Goal: Task Accomplishment & Management: Complete application form

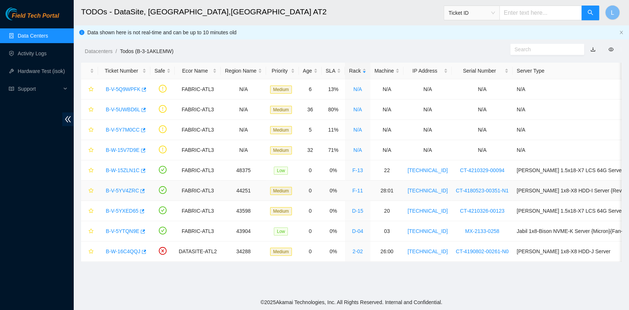
click at [132, 189] on link "B-V-5YV4ZRC" at bounding box center [122, 191] width 33 height 6
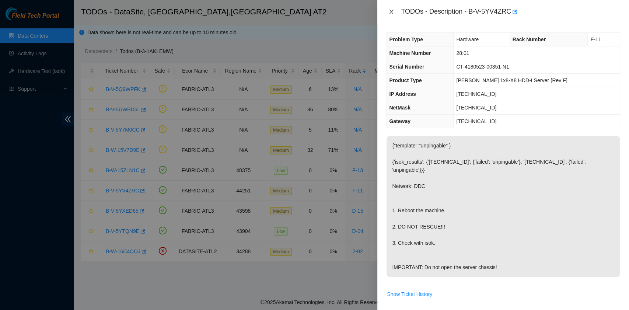
click at [391, 10] on icon "close" at bounding box center [392, 12] width 6 height 6
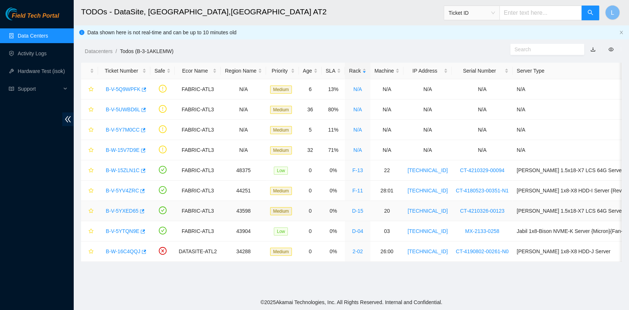
click at [133, 210] on link "B-V-5YXED65" at bounding box center [122, 211] width 33 height 6
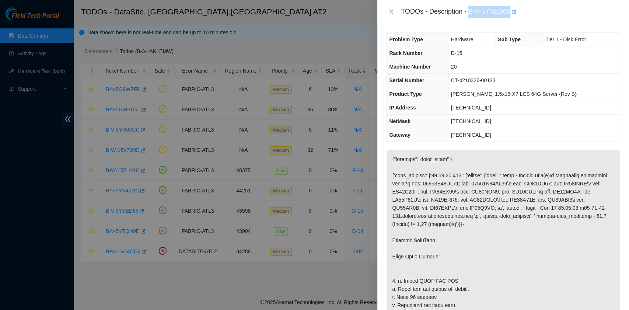
drag, startPoint x: 469, startPoint y: 12, endPoint x: 509, endPoint y: 12, distance: 39.8
click at [509, 12] on div "TODOs - Description - B-V-5YXED65" at bounding box center [510, 12] width 219 height 12
copy div "B-V-5YXED65"
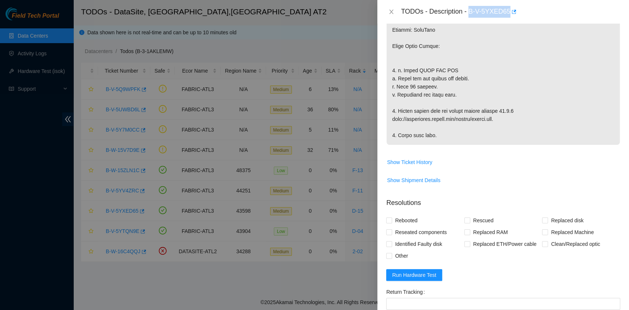
scroll to position [246, 0]
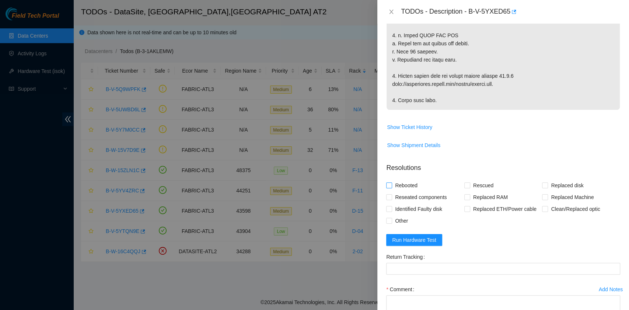
click at [413, 191] on span "Rebooted" at bounding box center [406, 186] width 28 height 12
click at [392, 188] on input "Rebooted" at bounding box center [388, 185] width 5 height 5
checkbox input "true"
click at [473, 191] on span "Rescued" at bounding box center [483, 186] width 26 height 12
click at [470, 188] on input "Rescued" at bounding box center [467, 185] width 5 height 5
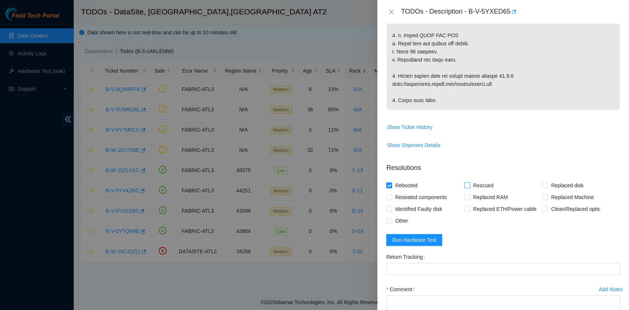
checkbox input "true"
click at [402, 227] on span "Other" at bounding box center [401, 221] width 19 height 12
click at [392, 223] on input "Other" at bounding box center [388, 220] width 5 height 5
checkbox input "true"
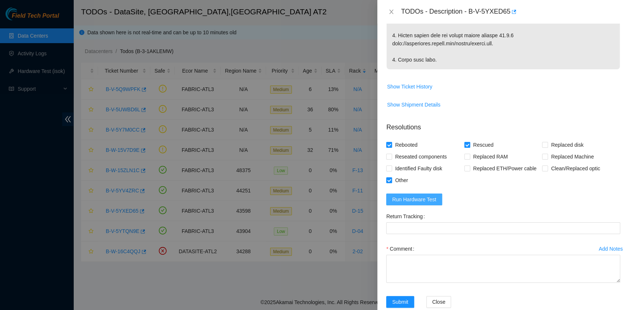
scroll to position [324, 0]
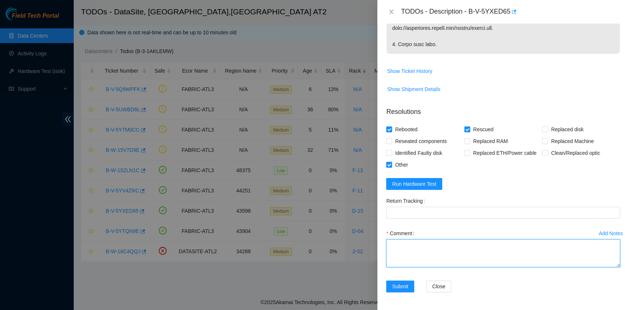
click at [423, 254] on textarea "Comment" at bounding box center [503, 253] width 234 height 28
paste textarea "B-V-5YXED65 rack# D-15 machine# 20 Powered down server safely. Waited 10 minute…"
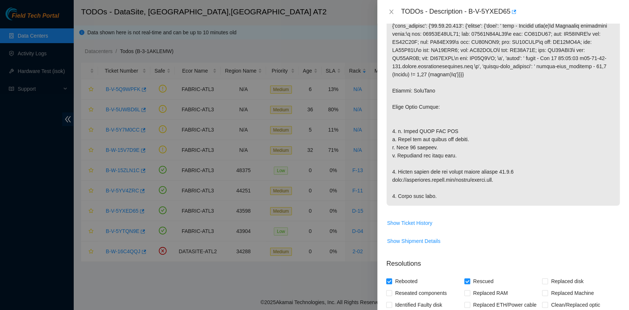
scroll to position [0, 0]
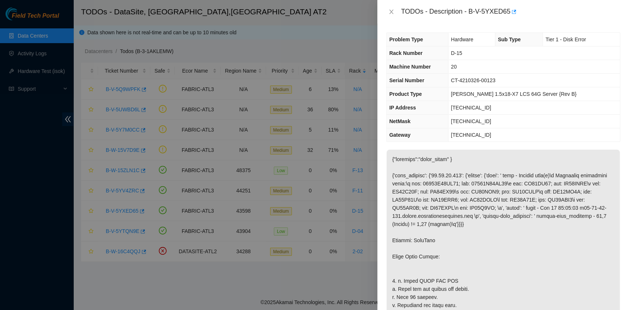
type textarea "B-V-5YXED65 rack# D-15 machine# 20 Powered down server safely. Waited 10 minute…"
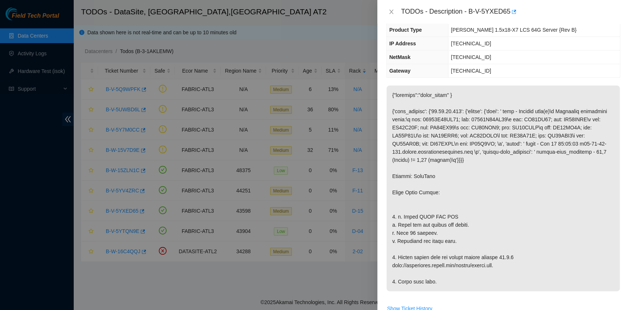
scroll to position [295, 0]
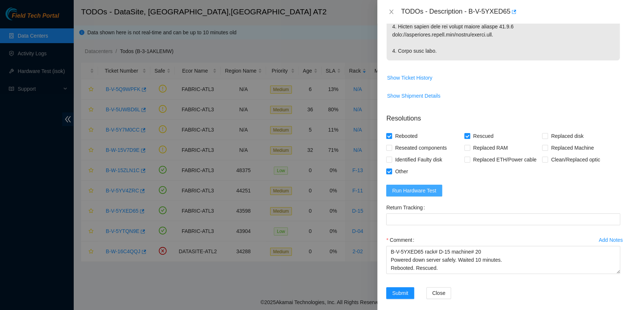
click at [430, 195] on span "Run Hardware Test" at bounding box center [414, 191] width 44 height 8
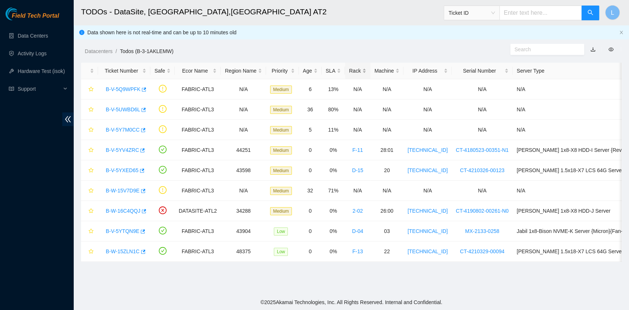
click at [349, 69] on div "Rack" at bounding box center [357, 71] width 17 height 8
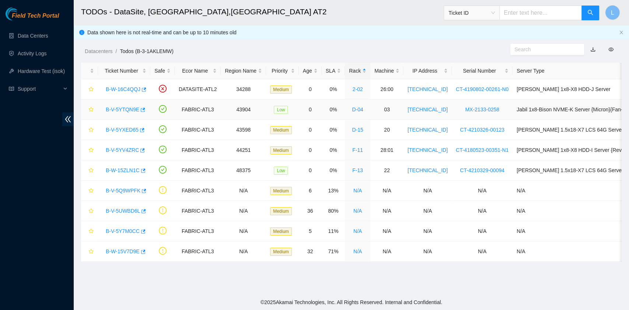
click at [130, 108] on link "B-V-5YTQN9E" at bounding box center [123, 110] width 34 height 6
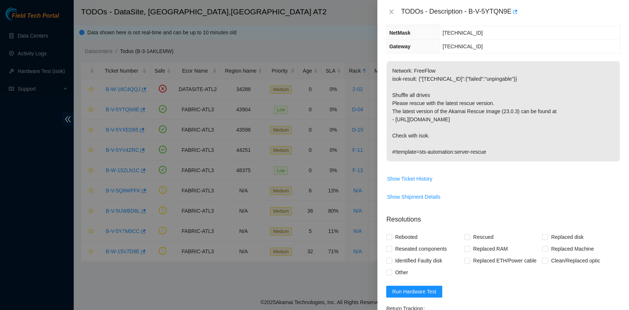
scroll to position [98, 0]
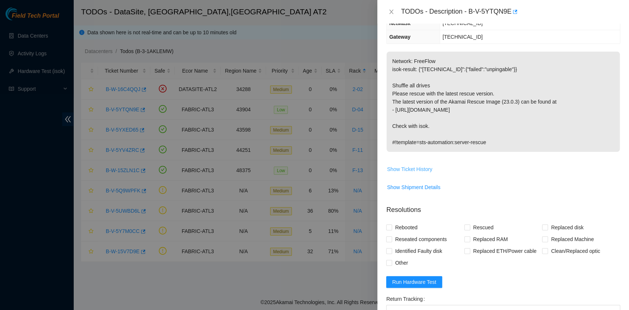
click at [424, 168] on span "Show Ticket History" at bounding box center [409, 169] width 45 height 8
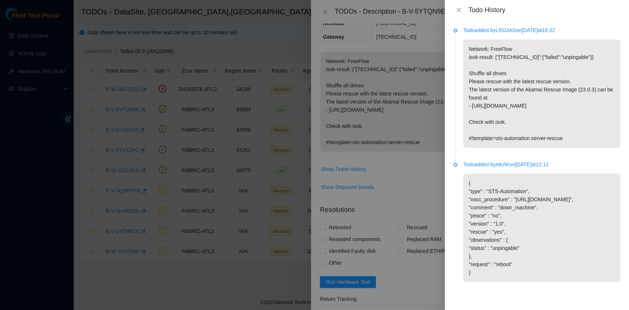
scroll to position [4, 0]
click at [456, 9] on icon "close" at bounding box center [459, 10] width 6 height 6
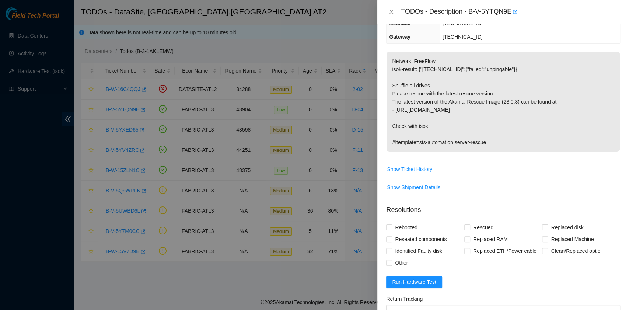
scroll to position [0, 0]
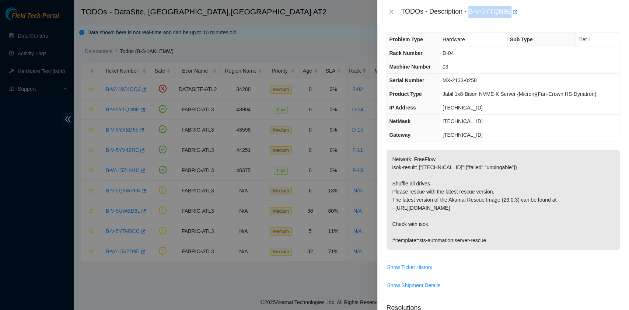
drag, startPoint x: 470, startPoint y: 12, endPoint x: 510, endPoint y: 15, distance: 39.6
click at [510, 15] on div "TODOs - Description - B-V-5YTQN9E" at bounding box center [510, 12] width 219 height 12
copy div "B-V-5YTQN9E"
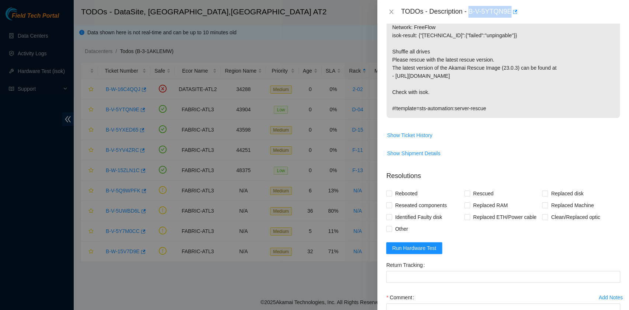
scroll to position [147, 0]
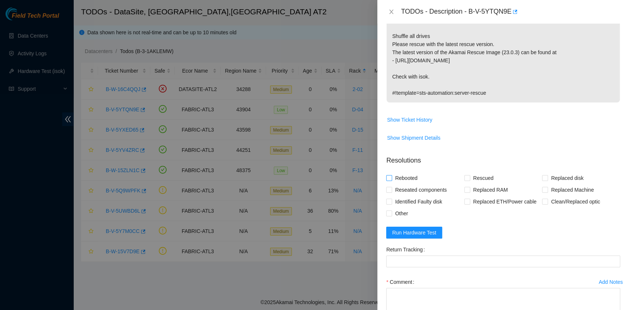
click at [417, 176] on span "Rebooted" at bounding box center [406, 178] width 28 height 12
click at [392, 176] on input "Rebooted" at bounding box center [388, 177] width 5 height 5
checkbox input "true"
click at [420, 187] on span "Reseated components" at bounding box center [421, 190] width 58 height 12
click at [392, 187] on input "Reseated components" at bounding box center [388, 189] width 5 height 5
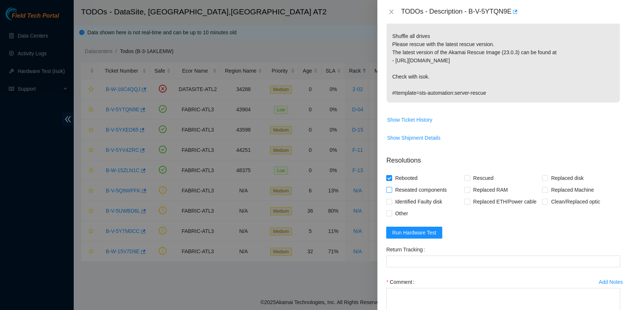
checkbox input "true"
click at [407, 215] on span "Other" at bounding box center [401, 214] width 19 height 12
click at [392, 215] on input "Other" at bounding box center [388, 213] width 5 height 5
checkbox input "true"
click at [467, 179] on span at bounding box center [468, 178] width 6 height 6
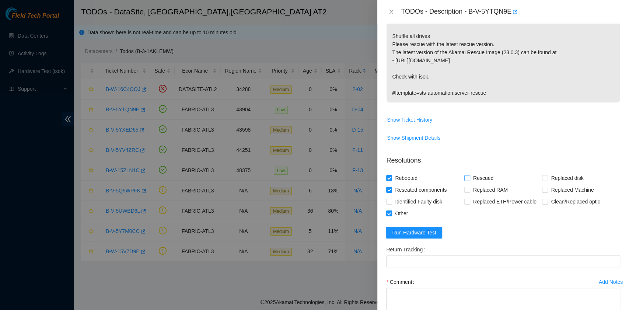
click at [467, 179] on input "Rescued" at bounding box center [467, 177] width 5 height 5
checkbox input "true"
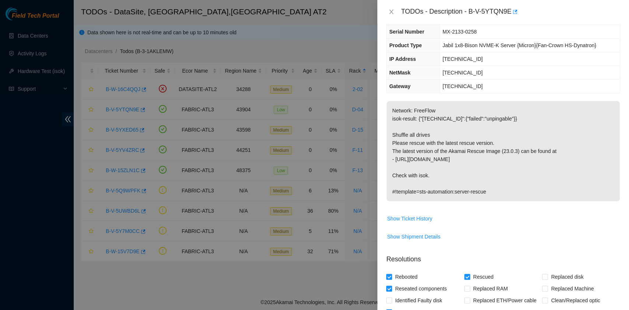
scroll to position [195, 0]
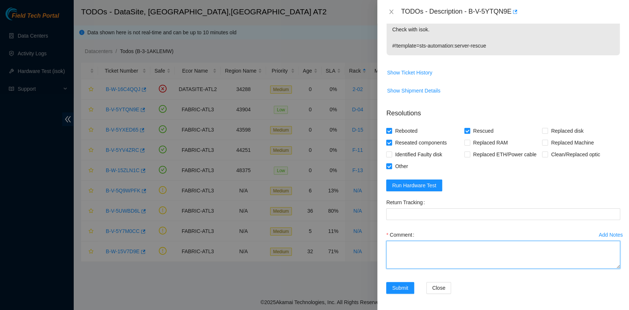
click at [421, 255] on textarea "Comment" at bounding box center [503, 255] width 234 height 28
paste textarea "B-V-5YTQN9E rack# D-04 machine# 03 Shuffled all drives, so no drive remain the …"
click at [477, 251] on textarea "B-V-5YTQN9E rack# D-04 machine# 03 Shuffled all drives, so no drive remain the …" at bounding box center [503, 255] width 234 height 28
click at [451, 264] on textarea "B-V-5YTQN9E rack# D-04 machine# 03 Shuffled all drives, so no drive remain in t…" at bounding box center [503, 255] width 234 height 28
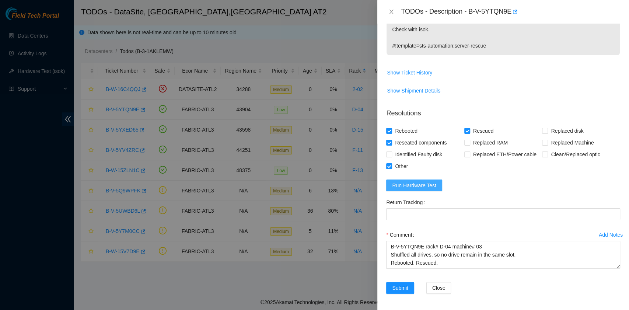
click at [432, 184] on span "Run Hardware Test" at bounding box center [414, 185] width 44 height 8
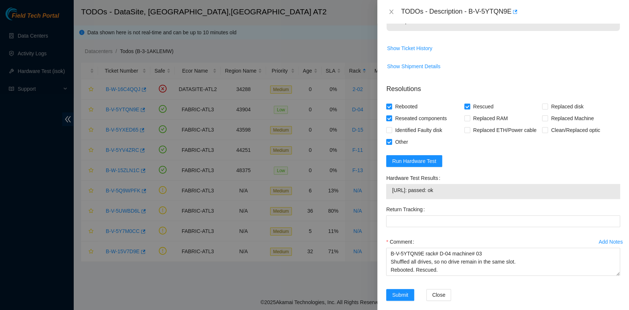
scroll to position [226, 0]
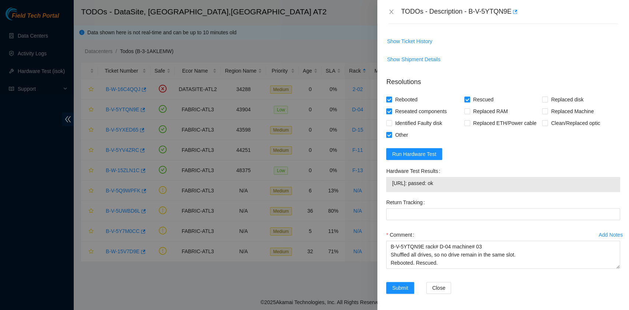
drag, startPoint x: 459, startPoint y: 183, endPoint x: 393, endPoint y: 179, distance: 66.5
click at [393, 179] on span "[URL]: passed: ok" at bounding box center [503, 183] width 222 height 8
copy span "[URL]: passed: ok"
click at [428, 263] on textarea "B-V-5YTQN9E rack# D-04 machine# 03 Shuffled all drives, so no drive remain in t…" at bounding box center [503, 255] width 234 height 28
paste textarea "[URL]: passed: ok"
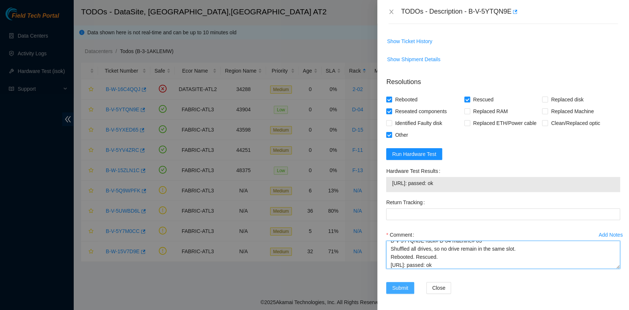
type textarea "B-V-5YTQN9E rack# D-04 machine# 03 Shuffled all drives, so no drive remain in t…"
click at [404, 287] on span "Submit" at bounding box center [400, 288] width 16 height 8
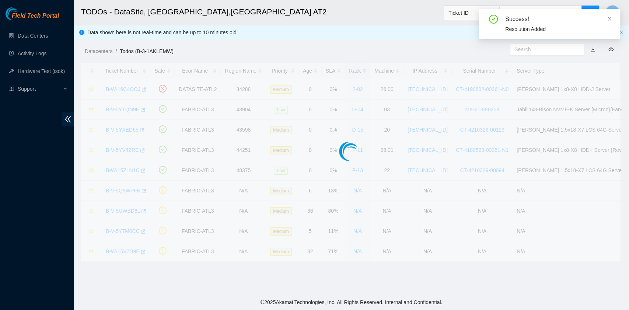
scroll to position [187, 0]
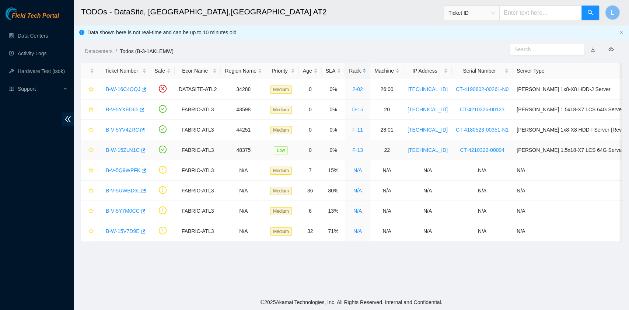
click at [132, 149] on link "B-W-15ZLN1C" at bounding box center [123, 150] width 34 height 6
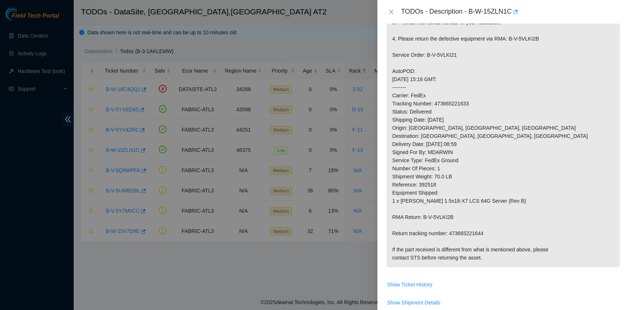
scroll to position [0, 0]
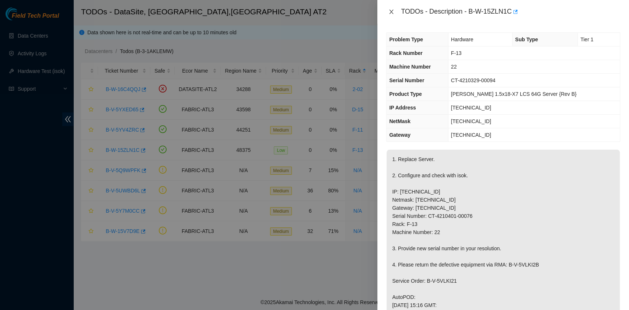
click at [392, 12] on icon "close" at bounding box center [392, 12] width 4 height 4
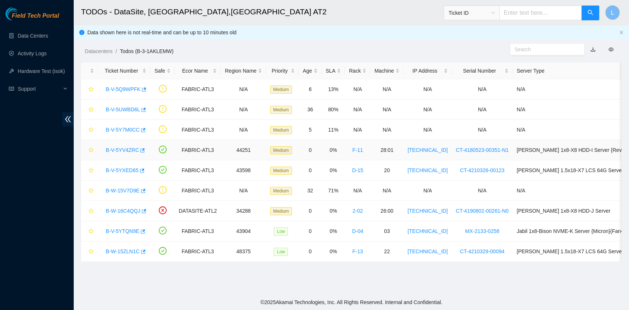
click at [134, 149] on link "B-V-5YV4ZRC" at bounding box center [122, 150] width 33 height 6
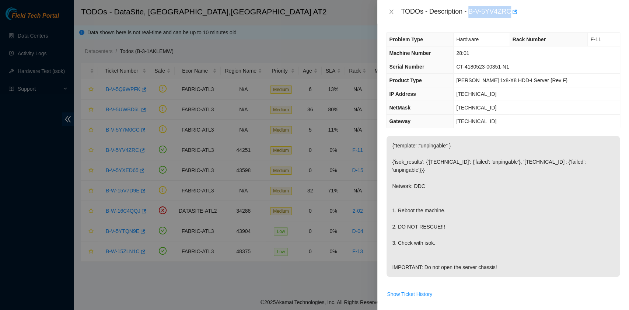
drag, startPoint x: 469, startPoint y: 12, endPoint x: 509, endPoint y: 15, distance: 39.5
click at [509, 15] on div "TODOs - Description - B-V-5YV4ZRC" at bounding box center [510, 12] width 219 height 12
copy div "B-V-5YV4ZRC"
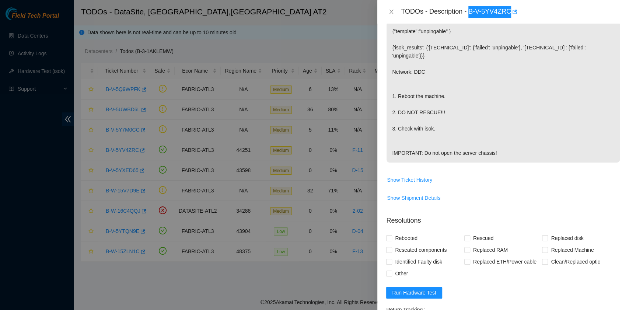
scroll to position [197, 0]
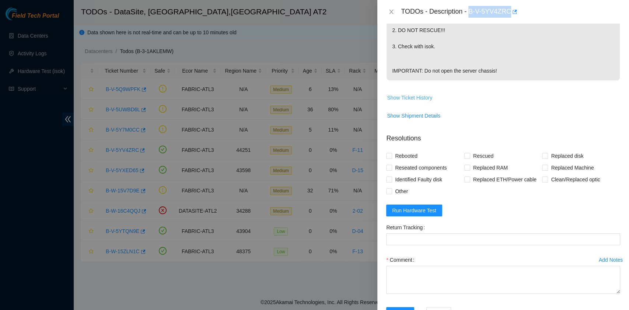
click at [428, 102] on span "Show Ticket History" at bounding box center [409, 98] width 45 height 8
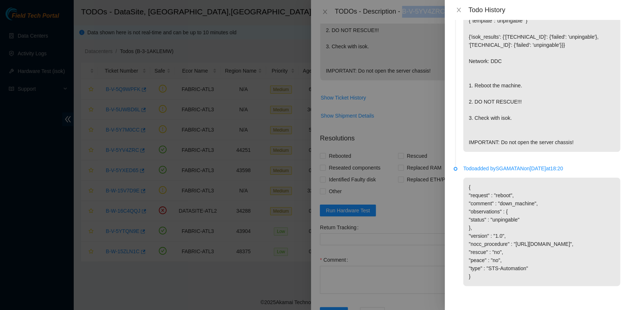
scroll to position [52, 0]
click at [459, 10] on icon "close" at bounding box center [459, 10] width 6 height 6
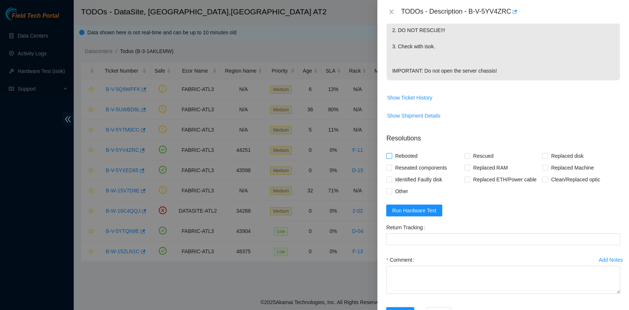
click at [408, 162] on span "Rebooted" at bounding box center [406, 156] width 28 height 12
click at [392, 158] on input "Rebooted" at bounding box center [388, 155] width 5 height 5
checkbox input "true"
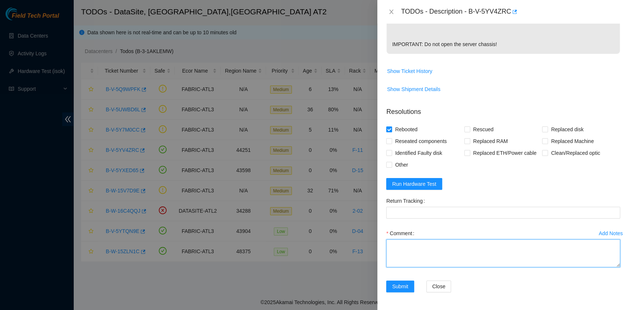
click at [436, 251] on textarea "Comment" at bounding box center [503, 253] width 234 height 28
paste textarea "B-V-5YV4ZRC rack# F-11 machine# 28:01 Rebooted. No Rescue."
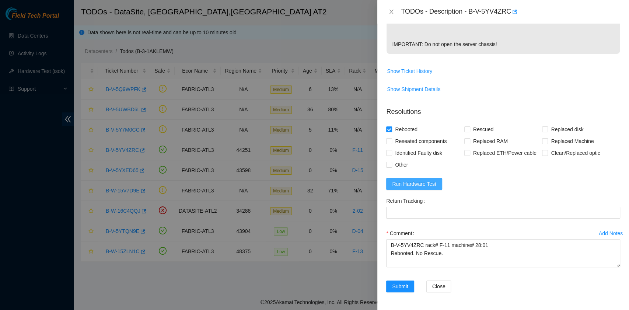
click at [421, 188] on span "Run Hardware Test" at bounding box center [414, 184] width 44 height 8
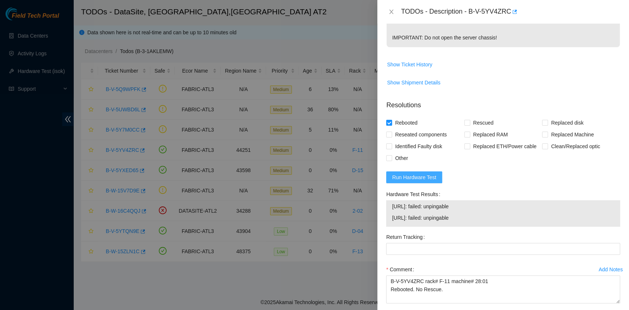
click at [416, 181] on span "Run Hardware Test" at bounding box center [414, 177] width 44 height 8
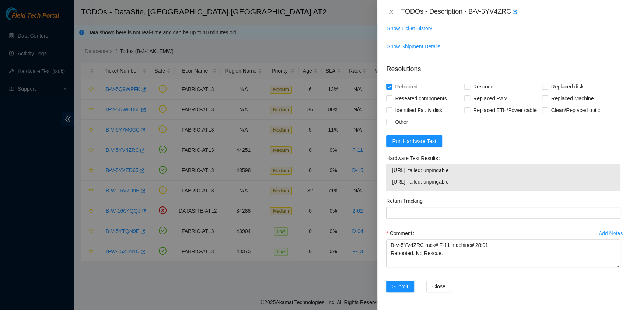
scroll to position [272, 0]
click at [422, 141] on span "Run Hardware Test" at bounding box center [414, 141] width 44 height 8
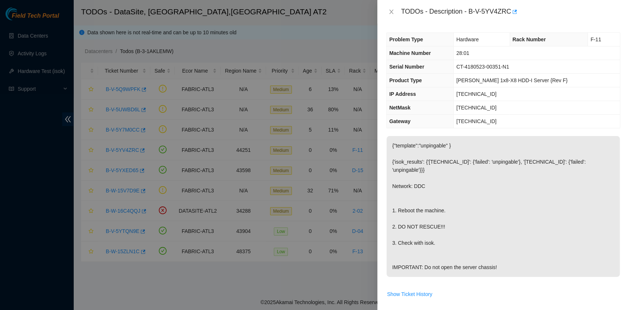
scroll to position [230, 0]
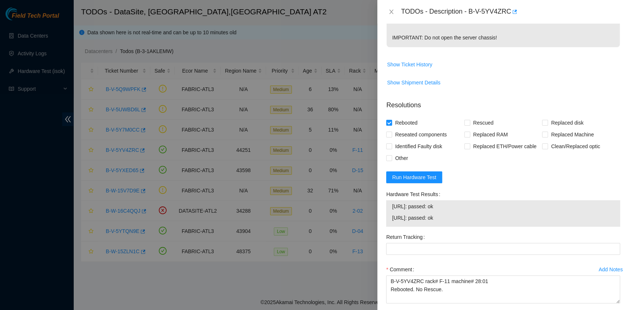
drag, startPoint x: 464, startPoint y: 224, endPoint x: 391, endPoint y: 218, distance: 73.3
click at [391, 218] on div "23.47.220.186: passed: ok 23.47.220.187: passed: ok" at bounding box center [503, 213] width 234 height 27
copy tbody "23.47.220.186: passed: ok 23.47.220.187: passed: ok"
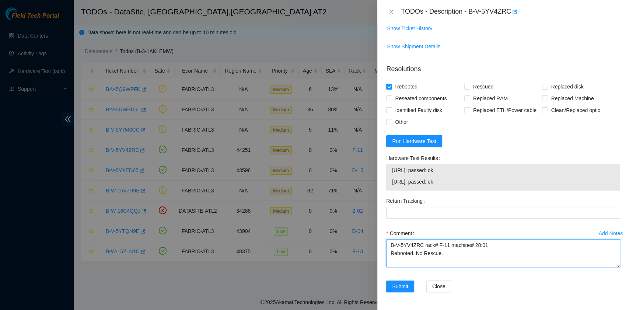
click at [418, 264] on textarea "B-V-5YV4ZRC rack# F-11 machine# 28:01 Rebooted. No Rescue." at bounding box center [503, 253] width 234 height 28
paste textarea "23.47.220.186: passed: ok 23.47.220.187: passed: ok"
type textarea "B-V-5YV4ZRC rack# F-11 machine# 28:01 Rebooted. No Rescue. 23.47.220.186: passe…"
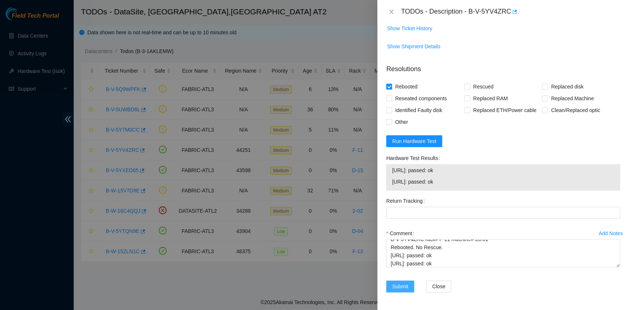
click at [400, 283] on span "Submit" at bounding box center [400, 286] width 16 height 8
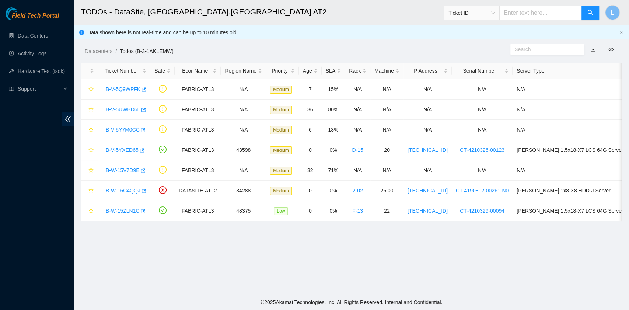
scroll to position [167, 0]
click at [127, 208] on link "B-W-15ZLN1C" at bounding box center [123, 211] width 34 height 6
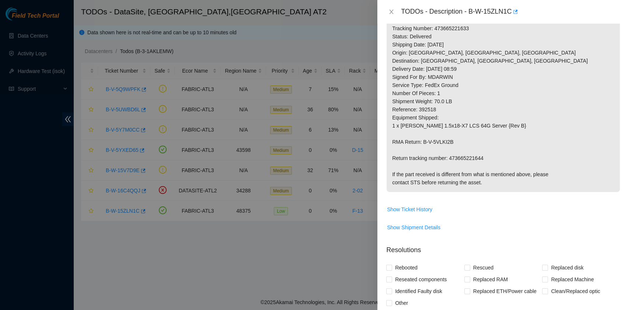
scroll to position [344, 0]
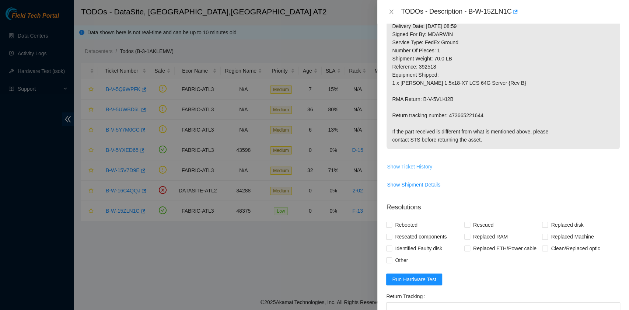
click at [414, 171] on span "Show Ticket History" at bounding box center [409, 167] width 45 height 8
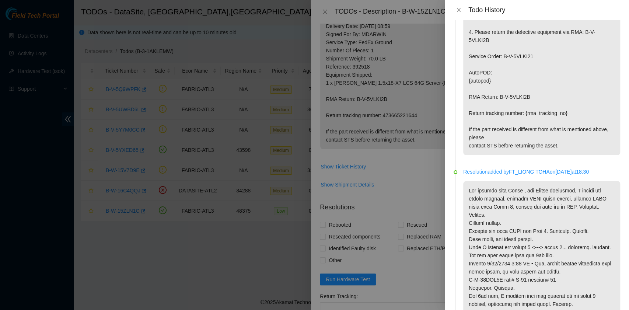
scroll to position [590, 0]
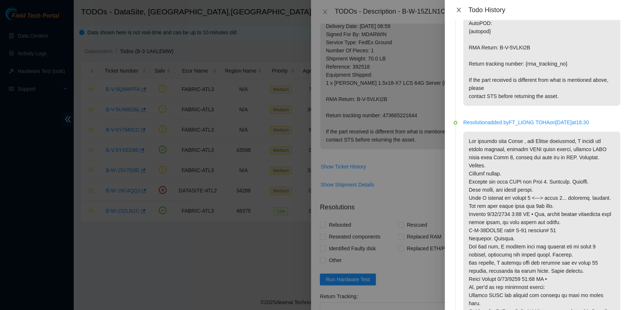
click at [459, 8] on icon "close" at bounding box center [459, 10] width 6 height 6
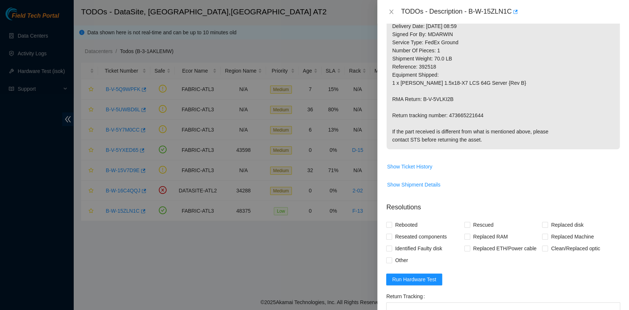
scroll to position [0, 0]
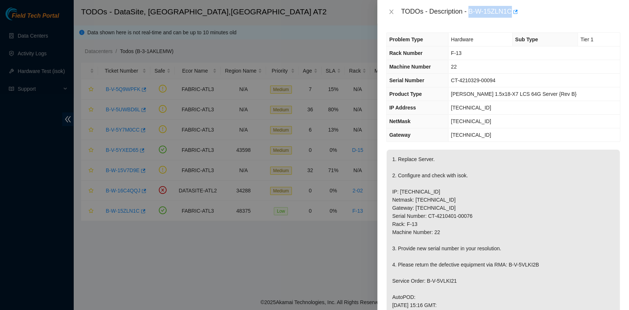
drag, startPoint x: 470, startPoint y: 13, endPoint x: 511, endPoint y: 14, distance: 41.3
click at [511, 14] on div "TODOs - Description - B-W-15ZLN1C" at bounding box center [510, 12] width 219 height 12
copy div "B-W-15ZLN1C"
click at [597, 107] on td "[TECHNICAL_ID]" at bounding box center [534, 108] width 172 height 14
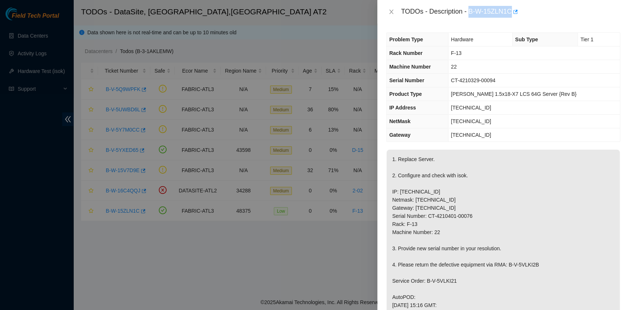
drag, startPoint x: 471, startPoint y: 13, endPoint x: 511, endPoint y: 15, distance: 40.3
click at [511, 15] on div "TODOs - Description - B-W-15ZLN1C" at bounding box center [510, 12] width 219 height 12
copy div "B-W-15ZLN1C"
drag, startPoint x: 397, startPoint y: 165, endPoint x: 433, endPoint y: 168, distance: 36.2
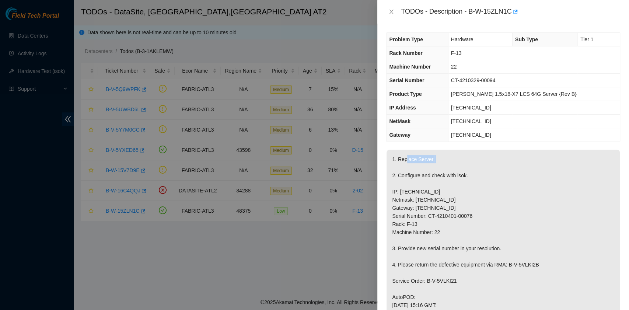
copy p "Replace Server."
drag, startPoint x: 466, startPoint y: 82, endPoint x: 514, endPoint y: 84, distance: 47.6
click at [514, 84] on td "CT-4210329-00094" at bounding box center [534, 81] width 172 height 14
copy span "CT-4210329-00094"
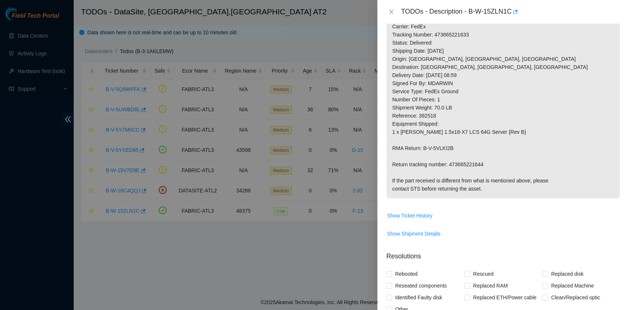
scroll to position [98, 0]
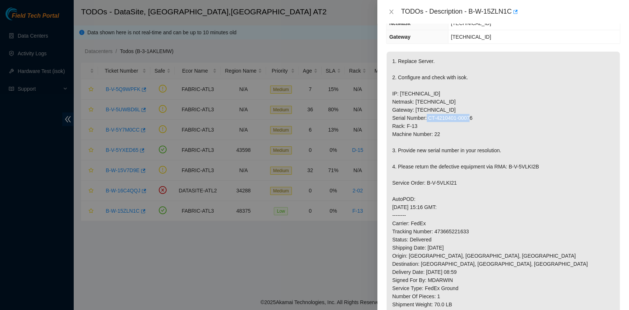
drag, startPoint x: 428, startPoint y: 125, endPoint x: 470, endPoint y: 125, distance: 42.4
click at [470, 125] on p "1. Replace Server. 2. Configure and check with isok. IP: [TECHNICAL_ID] Netmask…" at bounding box center [503, 224] width 233 height 344
copy p "CT-4210401-00076"
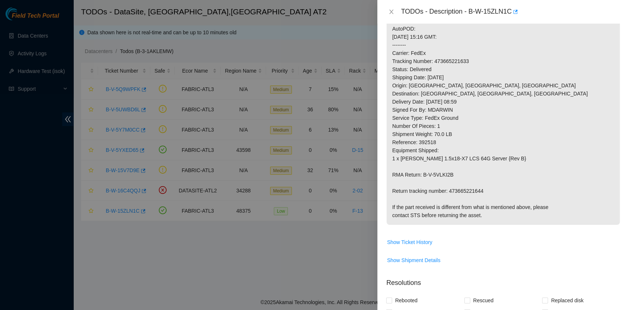
scroll to position [295, 0]
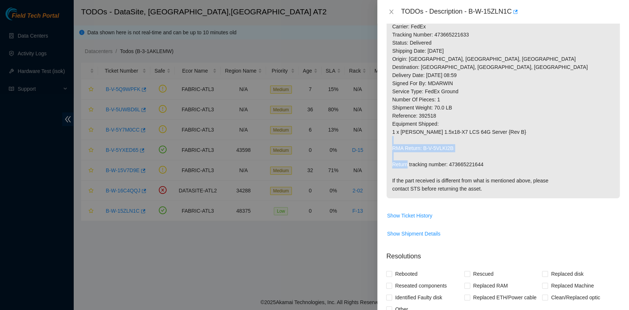
drag, startPoint x: 392, startPoint y: 170, endPoint x: 486, endPoint y: 170, distance: 94.4
click at [486, 170] on p "1. Replace Server. 2. Configure and check with isok. IP: [TECHNICAL_ID] Netmask…" at bounding box center [503, 27] width 233 height 344
copy p "Return tracking number: 473665221644"
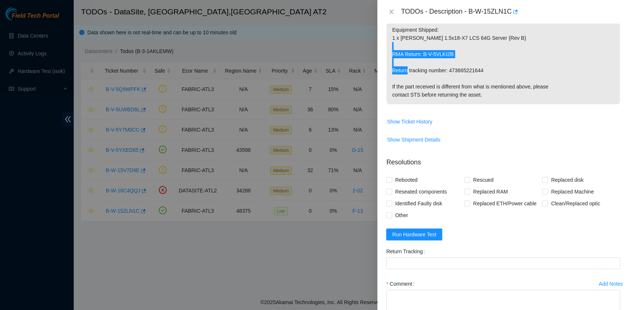
scroll to position [393, 0]
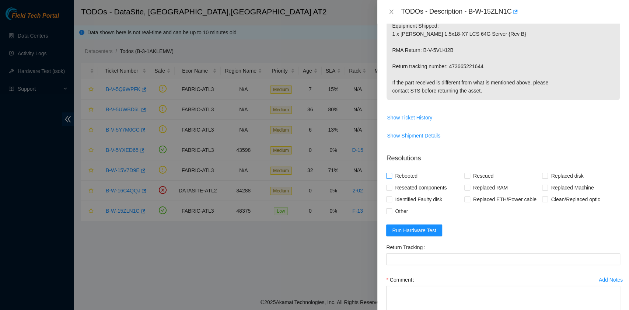
click at [407, 180] on span "Rebooted" at bounding box center [406, 176] width 28 height 12
click at [392, 178] on input "Rebooted" at bounding box center [388, 175] width 5 height 5
checkbox input "true"
click at [542, 178] on input "Replaced disk" at bounding box center [544, 175] width 5 height 5
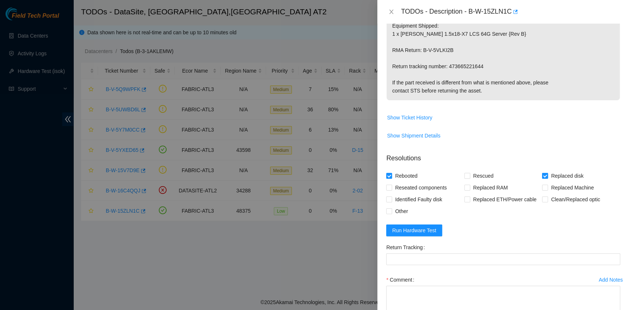
checkbox input "false"
click at [542, 191] on label "Replaced Machine" at bounding box center [569, 188] width 55 height 12
click at [542, 190] on input "Replaced Machine" at bounding box center [544, 187] width 5 height 5
checkbox input "true"
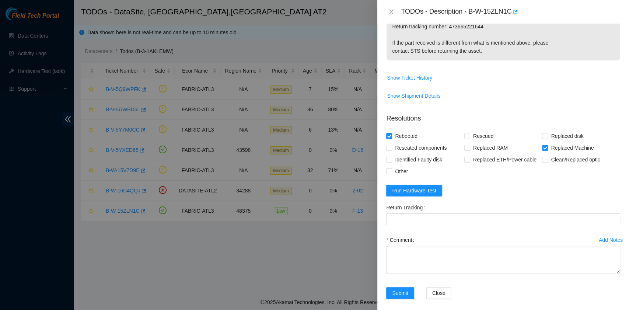
scroll to position [442, 0]
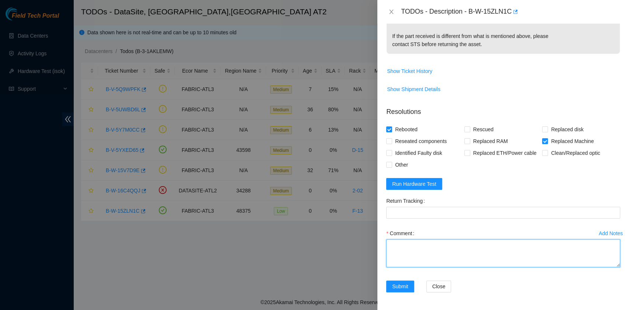
click at [415, 260] on textarea "Comment" at bounding box center [503, 253] width 234 height 28
paste textarea "B-W-15ZLN1C rack# F-13 machine# 22 Replaced server S/N CT-4210329-00094 with CT…"
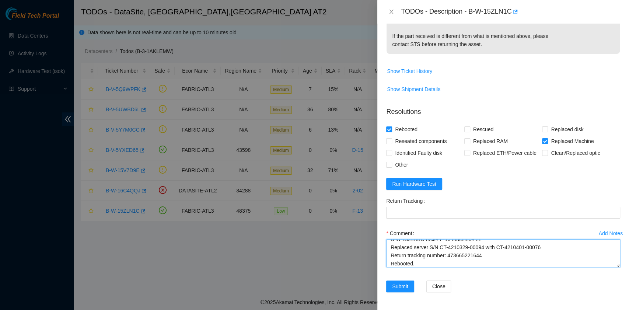
type textarea "B-W-15ZLN1C rack# F-13 machine# 22 Replaced server S/N CT-4210329-00094 with CT…"
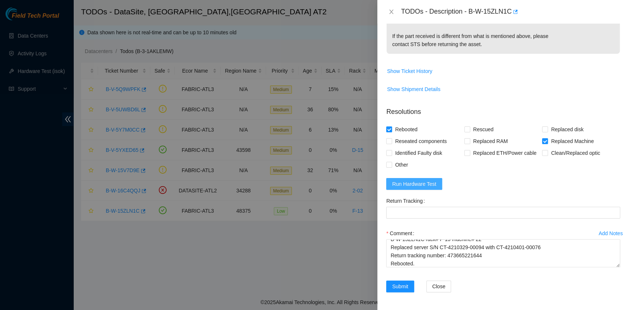
click at [412, 186] on span "Run Hardware Test" at bounding box center [414, 184] width 44 height 8
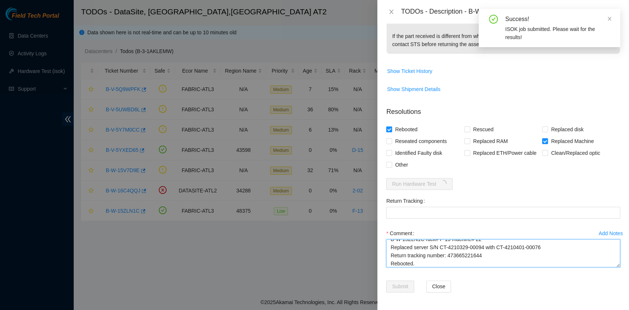
drag, startPoint x: 483, startPoint y: 258, endPoint x: 448, endPoint y: 257, distance: 35.4
click at [448, 257] on textarea "B-W-15ZLN1C rack# F-13 machine# 22 Replaced server S/N CT-4210329-00094 with CT…" at bounding box center [503, 253] width 234 height 28
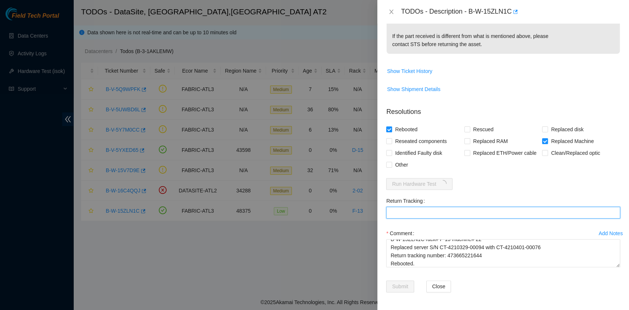
click at [422, 215] on Tracking "Return Tracking" at bounding box center [503, 213] width 234 height 12
paste Tracking "473665221644"
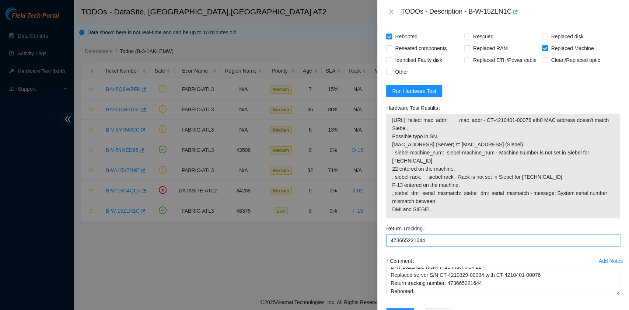
scroll to position [544, 0]
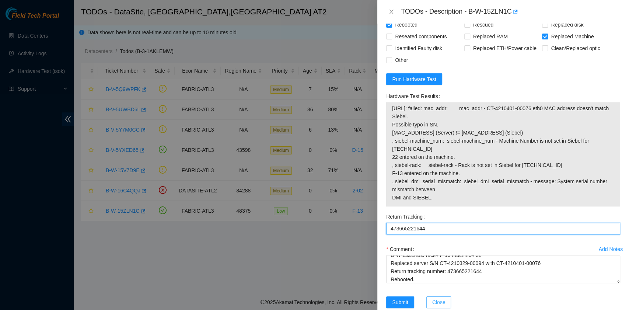
type Tracking "473665221644"
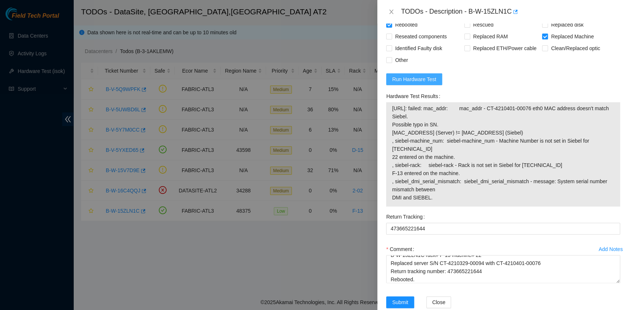
click at [434, 83] on span "Run Hardware Test" at bounding box center [414, 79] width 44 height 8
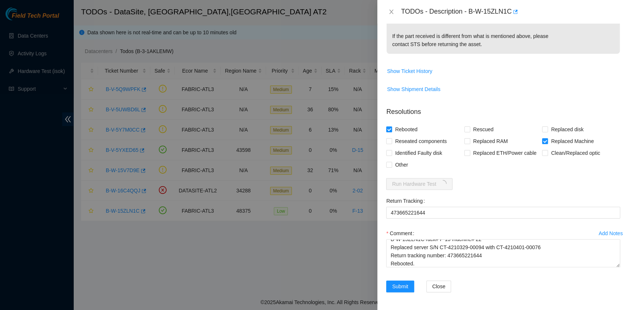
click at [598, 187] on form "Resolutions Rebooted Rescued Replaced disk Reseated components Replaced RAM Rep…" at bounding box center [503, 201] width 234 height 200
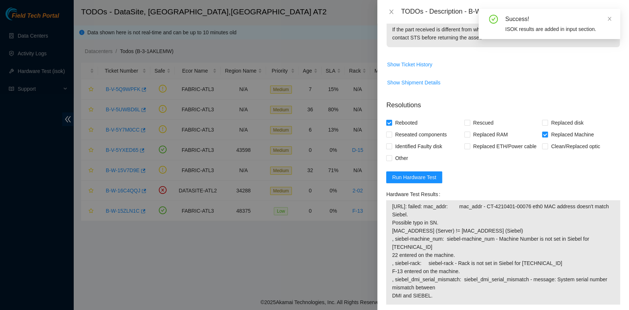
scroll to position [544, 0]
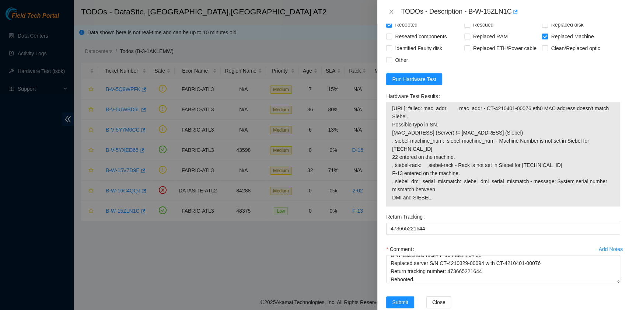
click at [561, 181] on span "23.63.85.116: failed: mac_addr: mac_addr - CT-4210401-00076 eth0 MAC address do…" at bounding box center [503, 152] width 222 height 97
drag, startPoint x: 393, startPoint y: 113, endPoint x: 459, endPoint y: 202, distance: 110.8
click at [459, 202] on span "23.63.85.116: failed: mac_addr: mac_addr - CT-4210401-00076 eth0 MAC address do…" at bounding box center [503, 152] width 222 height 97
copy span "23.63.85.116: failed: mac_addr: mac_addr - CT-4210401-00076 eth0 MAC address do…"
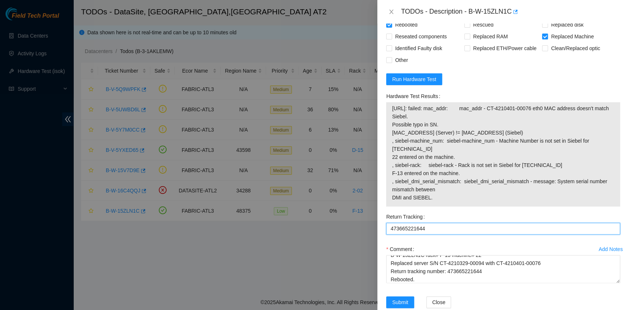
click at [579, 230] on Tracking "473665221644" at bounding box center [503, 229] width 234 height 12
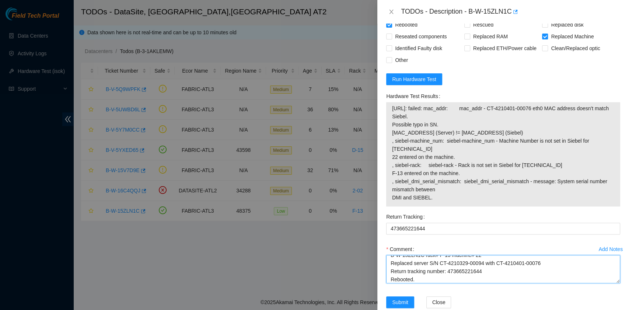
click at [452, 275] on textarea "B-W-15ZLN1C rack# F-13 machine# 22 Replaced server S/N CT-4210329-00094 with CT…" at bounding box center [503, 269] width 234 height 28
click at [462, 281] on textarea "B-W-15ZLN1C rack# F-13 machine# 22 Replaced server S/N CT-4210329-00094 with CT…" at bounding box center [503, 269] width 234 height 28
click at [426, 283] on textarea "B-W-15ZLN1C rack# F-13 machine# 22 Replaced server S/N CT-4210329-00094 with CT…" at bounding box center [503, 269] width 234 height 28
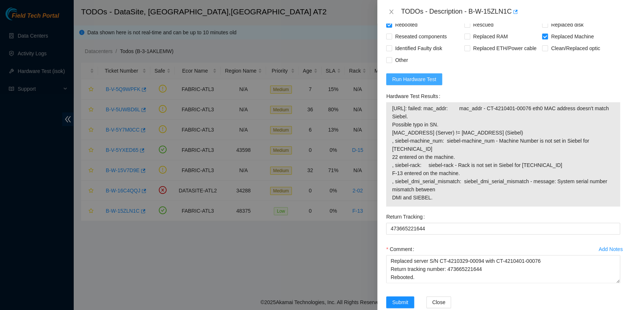
click at [430, 83] on span "Run Hardware Test" at bounding box center [414, 79] width 44 height 8
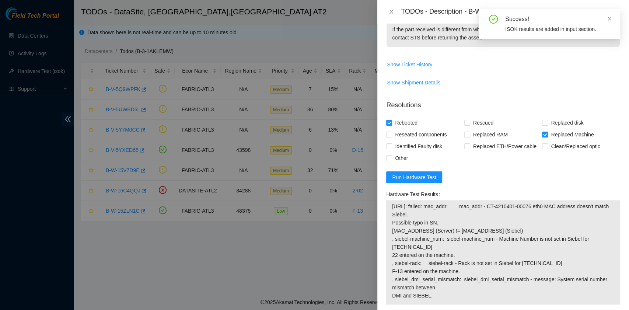
scroll to position [544, 0]
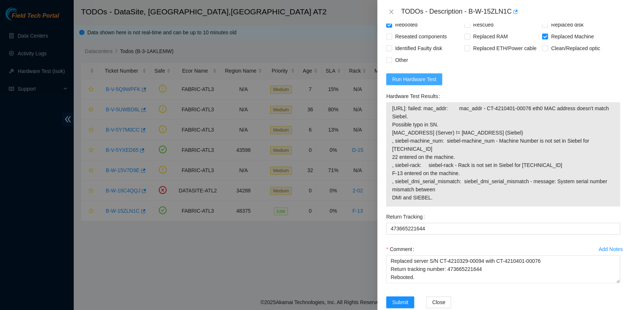
click at [422, 83] on span "Run Hardware Test" at bounding box center [414, 79] width 44 height 8
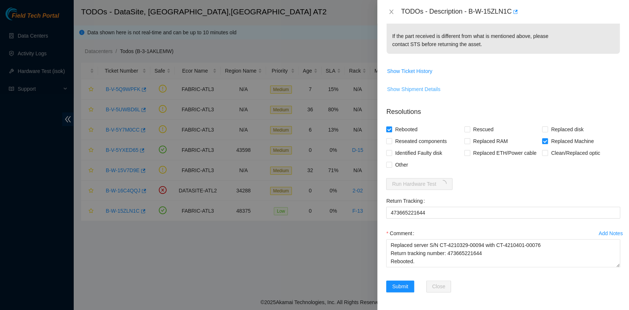
scroll to position [446, 0]
click at [581, 192] on form "Resolutions Rebooted Rescued Replaced disk Reseated components Replaced RAM Rep…" at bounding box center [503, 201] width 234 height 200
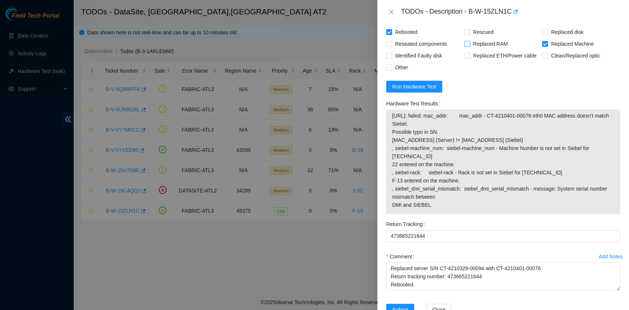
scroll to position [540, 0]
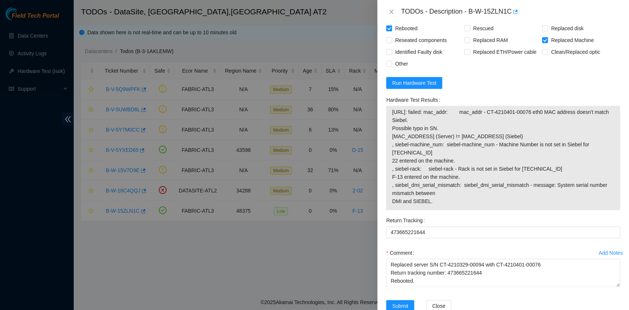
click at [598, 103] on div "Hardware Test Results" at bounding box center [503, 100] width 234 height 12
click at [431, 87] on span "Run Hardware Test" at bounding box center [414, 83] width 44 height 8
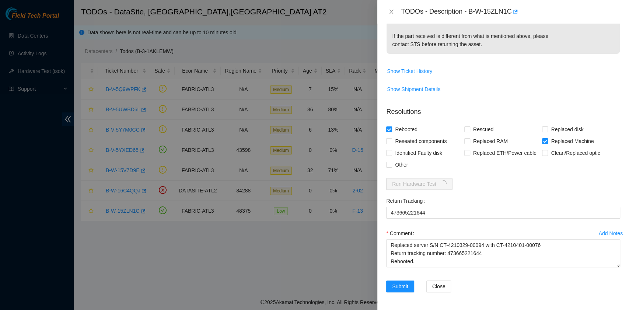
scroll to position [502, 0]
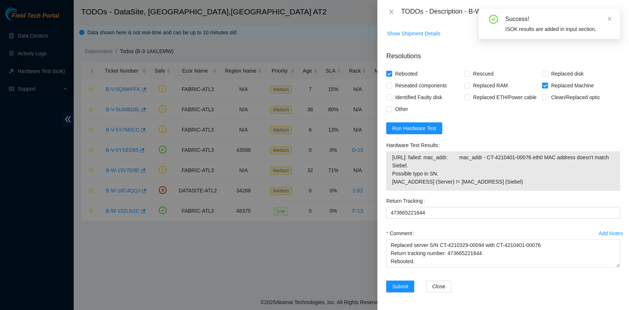
click at [569, 201] on div "Return Tracking" at bounding box center [503, 201] width 234 height 12
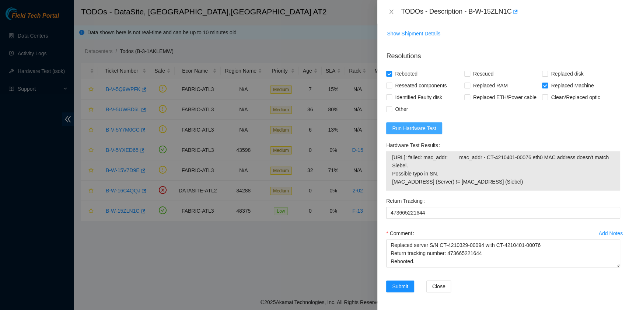
click at [418, 131] on span "Run Hardware Test" at bounding box center [414, 128] width 44 height 8
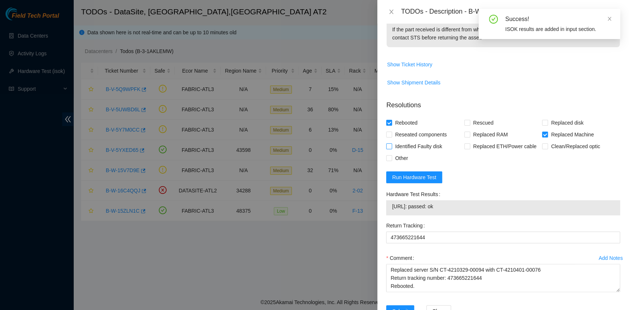
scroll to position [477, 0]
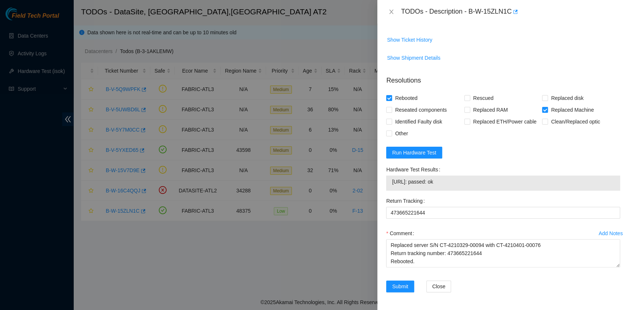
drag, startPoint x: 453, startPoint y: 185, endPoint x: 388, endPoint y: 182, distance: 64.6
click at [388, 182] on div "23.63.85.116: passed: ok" at bounding box center [503, 182] width 234 height 15
click at [604, 155] on form "Resolutions Rebooted Rescued Replaced disk Reseated components Replaced RAM Rep…" at bounding box center [503, 186] width 234 height 232
drag, startPoint x: 453, startPoint y: 180, endPoint x: 392, endPoint y: 184, distance: 62.1
click at [392, 184] on div "23.63.85.116: passed: ok" at bounding box center [503, 182] width 234 height 15
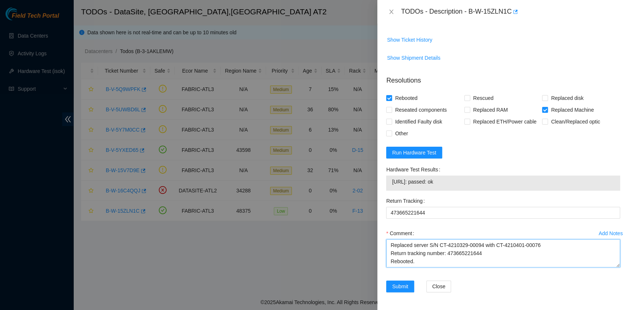
click at [420, 264] on textarea "B-W-15ZLN1C rack# F-13 machine# 22 Replaced server S/N CT-4210329-00094 with CT…" at bounding box center [503, 253] width 234 height 28
paste textarea "23.63.85.116: passed: ok"
type textarea "B-W-15ZLN1C rack# F-13 machine# 22 Replaced server S/N CT-4210329-00094 with CT…"
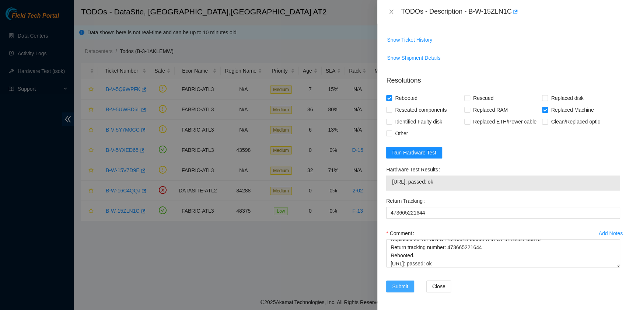
click at [405, 284] on span "Submit" at bounding box center [400, 286] width 16 height 8
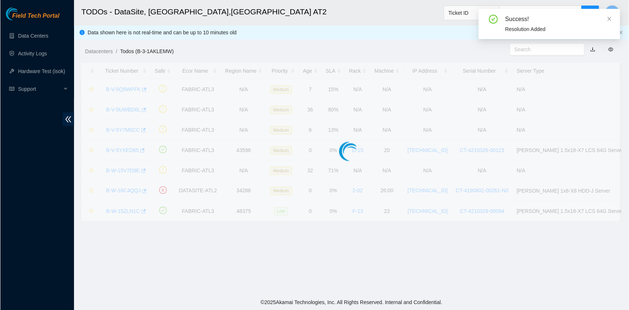
scroll to position [187, 0]
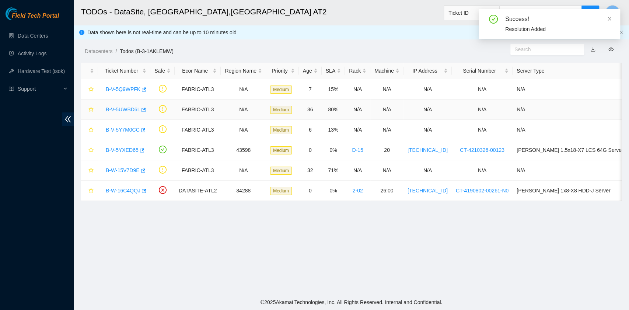
click at [591, 102] on td "N/A" at bounding box center [580, 110] width 134 height 20
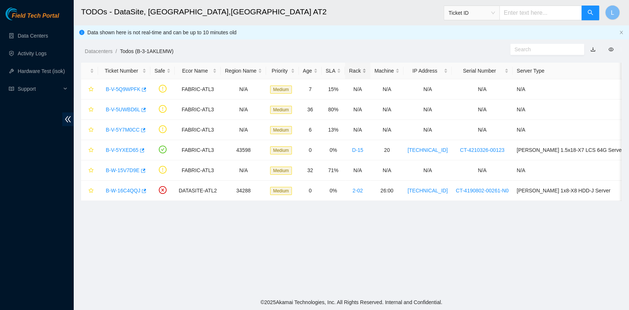
click at [361, 71] on div "Rack" at bounding box center [357, 71] width 17 height 8
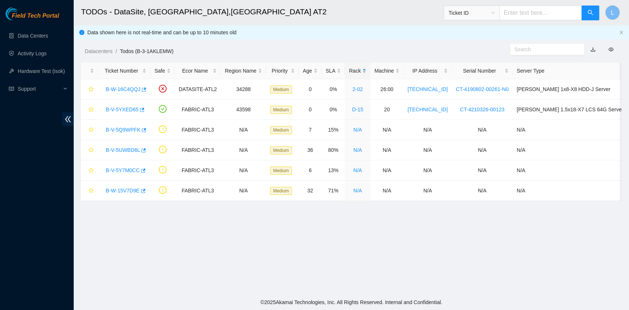
click at [361, 71] on div "Rack" at bounding box center [357, 71] width 17 height 8
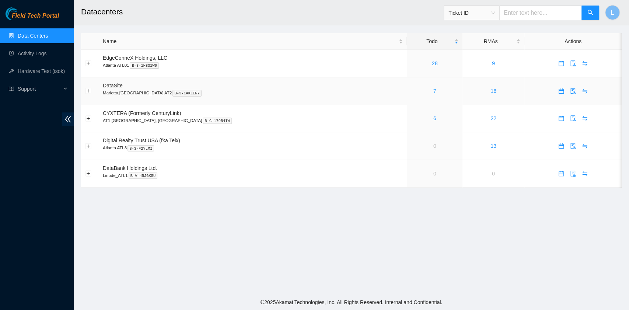
click at [434, 92] on link "7" at bounding box center [435, 91] width 3 height 6
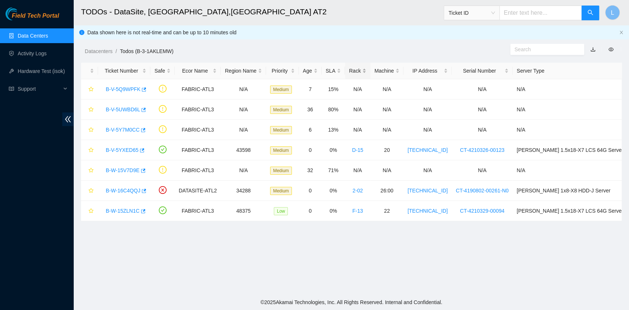
click at [366, 67] on div "Rack" at bounding box center [357, 71] width 17 height 8
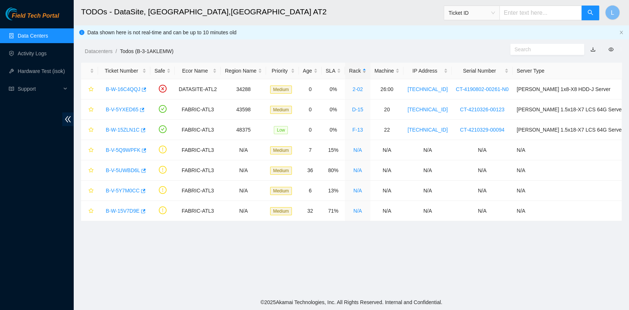
click at [366, 67] on div "Rack" at bounding box center [357, 71] width 17 height 8
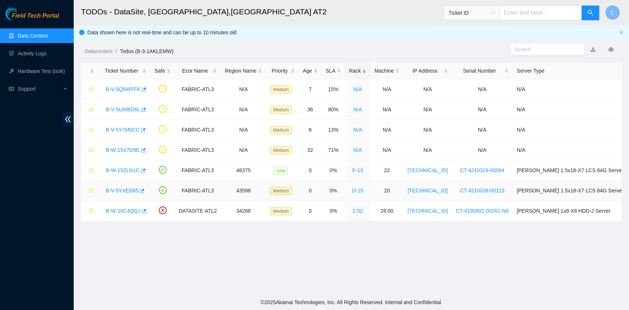
click at [126, 189] on link "B-V-5YXED65" at bounding box center [122, 191] width 33 height 6
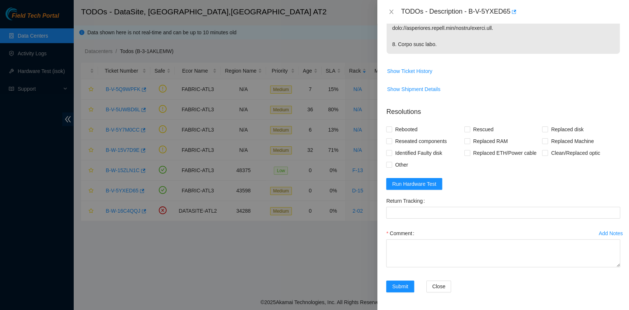
scroll to position [324, 0]
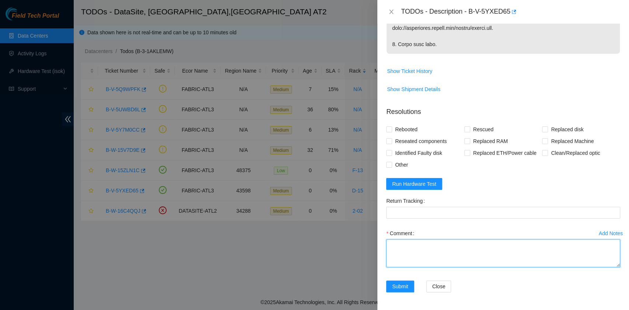
click at [434, 251] on textarea "Comment" at bounding box center [503, 253] width 234 height 28
paste textarea "B-V-5YXED65 rack# D-15 machine# 20 Powered down server safely. Waited 10 minute…"
type textarea "B-V-5YXED65 rack# D-15 machine# 20 Powered down server safely. Waited 10 minute…"
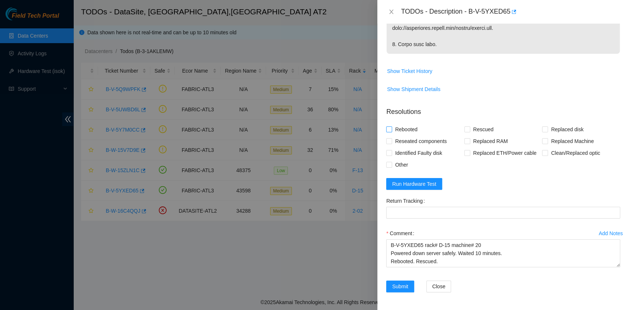
click at [398, 129] on span "Rebooted" at bounding box center [406, 130] width 28 height 12
click at [392, 129] on input "Rebooted" at bounding box center [388, 128] width 5 height 5
checkbox input "true"
click at [465, 131] on input "Rescued" at bounding box center [467, 128] width 5 height 5
checkbox input "true"
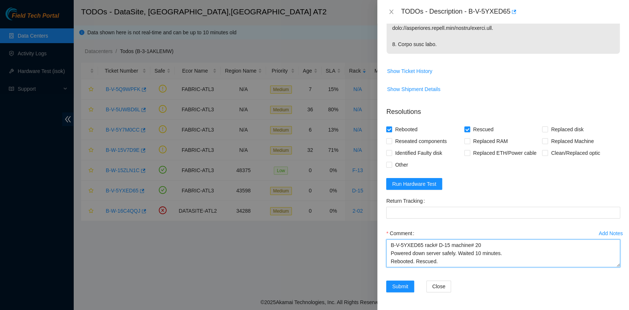
click at [461, 263] on textarea "B-V-5YXED65 rack# D-15 machine# 20 Powered down server safely. Waited 10 minute…" at bounding box center [503, 253] width 234 height 28
type textarea "B-V-5YXED65 rack# D-15 machine# 20 Powered down server safely. Waited 10 minute…"
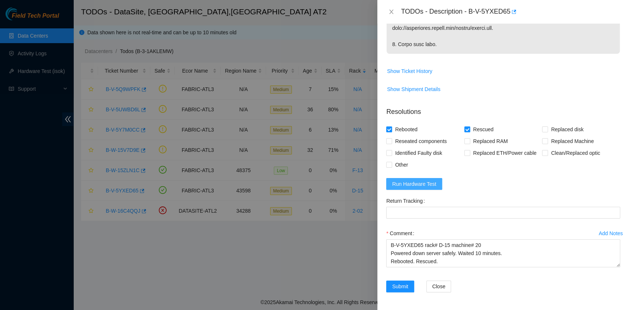
click at [427, 185] on span "Run Hardware Test" at bounding box center [414, 184] width 44 height 8
click at [403, 167] on span "Other" at bounding box center [401, 165] width 19 height 12
click at [392, 167] on input "Other" at bounding box center [388, 164] width 5 height 5
checkbox input "true"
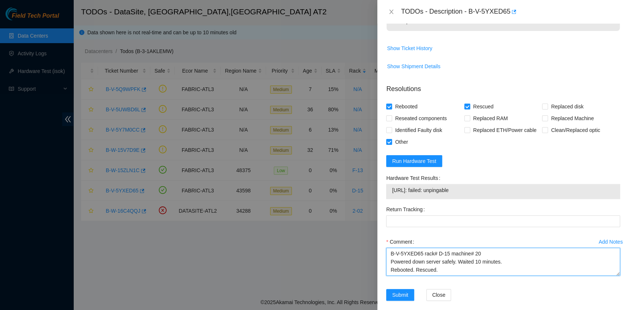
click at [430, 276] on textarea "B-V-5YXED65 rack# D-15 machine# 20 Powered down server safely. Waited 10 minute…" at bounding box center [503, 262] width 234 height 28
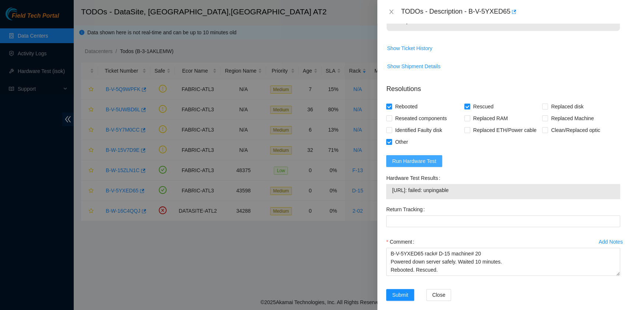
click at [429, 165] on span "Run Hardware Test" at bounding box center [414, 161] width 44 height 8
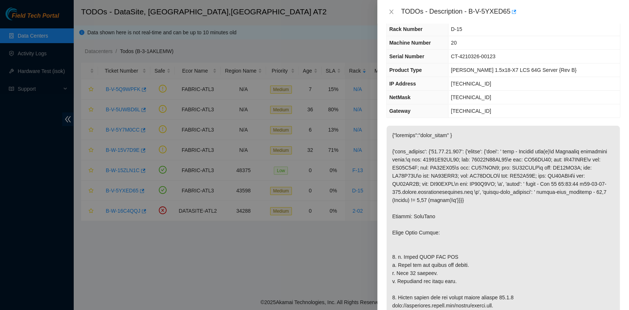
scroll to position [0, 0]
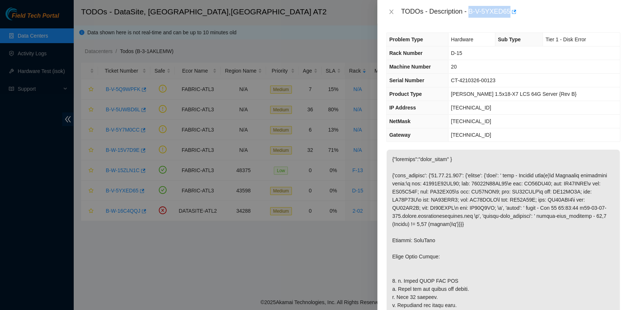
drag, startPoint x: 470, startPoint y: 11, endPoint x: 509, endPoint y: 13, distance: 39.1
click at [509, 13] on div "TODOs - Description - B-V-5YXED65" at bounding box center [510, 12] width 219 height 12
copy div "B-V-5YXED65"
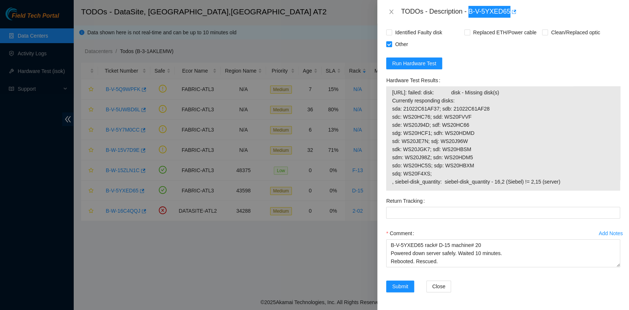
scroll to position [442, 0]
drag, startPoint x: 393, startPoint y: 96, endPoint x: 574, endPoint y: 185, distance: 201.8
click at [574, 185] on span "23.63.85.151: failed: disk: disk - Missing disk(s) Currently responding disks: …" at bounding box center [503, 136] width 222 height 97
copy span "23.63.85.151: failed: disk: disk - Missing disk(s) Currently responding disks: …"
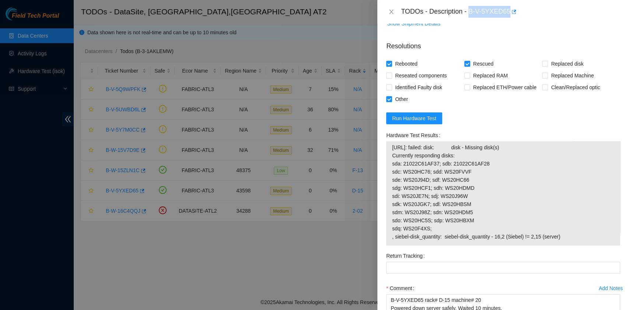
scroll to position [445, 0]
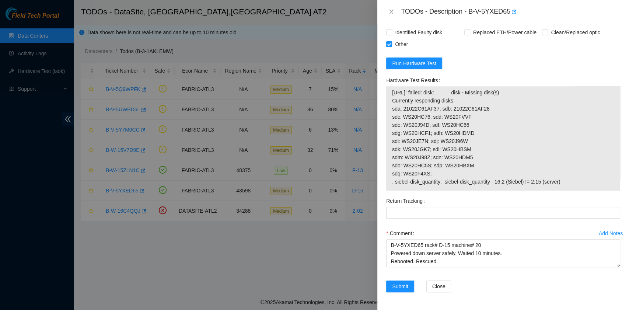
click at [571, 199] on div "Return Tracking" at bounding box center [503, 201] width 234 height 12
click at [495, 295] on div "Submit Close" at bounding box center [503, 291] width 240 height 21
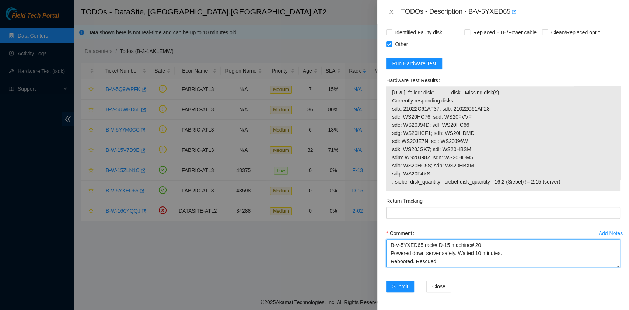
scroll to position [0, 0]
drag, startPoint x: 448, startPoint y: 263, endPoint x: 363, endPoint y: 226, distance: 93.1
click at [363, 226] on div "TODOs - Description - B-V-5YXED65 Problem Type Hardware Sub Type Tier 1 - Disk …" at bounding box center [314, 155] width 629 height 310
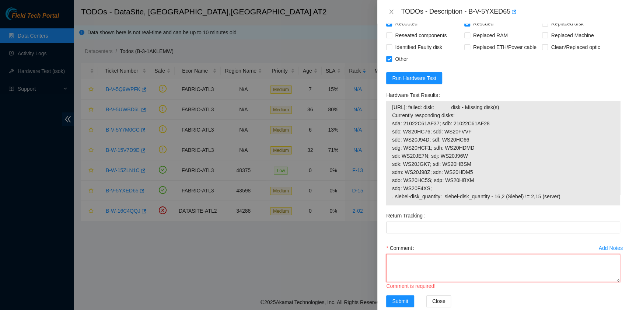
scroll to position [396, 0]
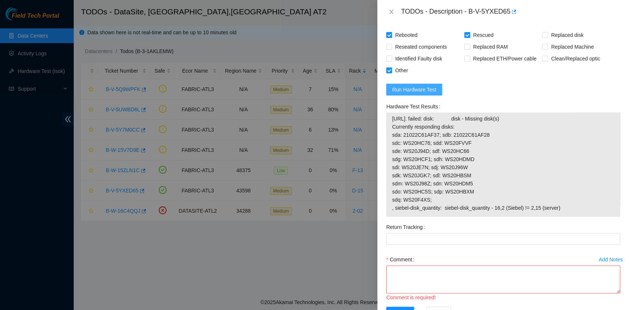
click at [401, 94] on span "Run Hardware Test" at bounding box center [414, 90] width 44 height 8
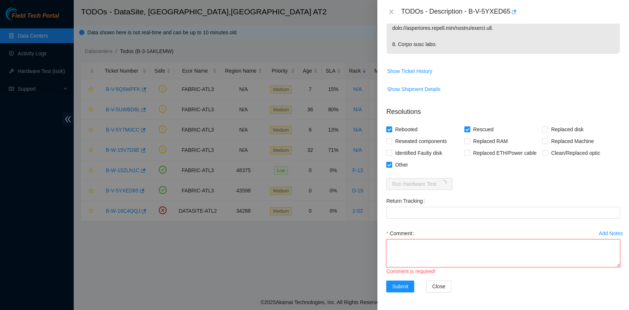
click at [423, 252] on textarea "Comment" at bounding box center [503, 253] width 234 height 28
paste textarea "B-V-5YXED65 rack# D-15 machine# 20 Powered down server safely. Waited 10 minute…"
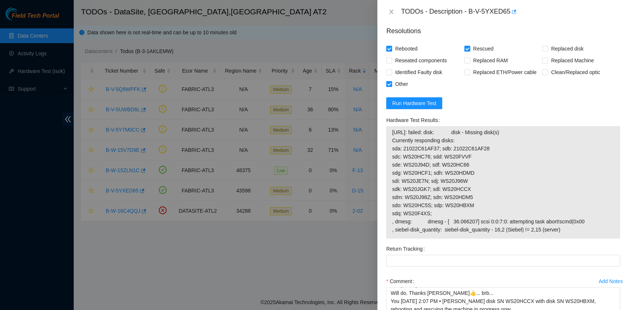
scroll to position [423, 0]
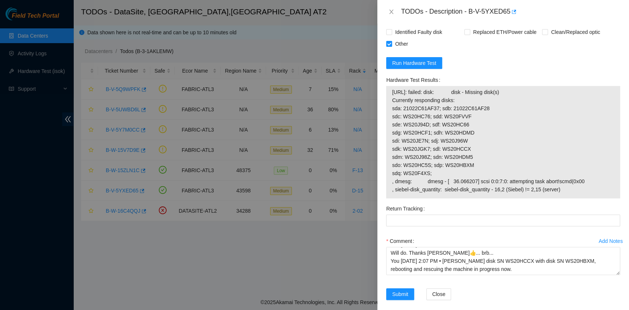
drag, startPoint x: 392, startPoint y: 114, endPoint x: 573, endPoint y: 213, distance: 207.1
click at [573, 198] on div "23.63.85.151: failed: disk: disk - Missing disk(s) Currently responding disks: …" at bounding box center [503, 142] width 234 height 112
copy tbody "23.63.85.151: failed: disk: disk - Missing disk(s) Currently responding disks: …"
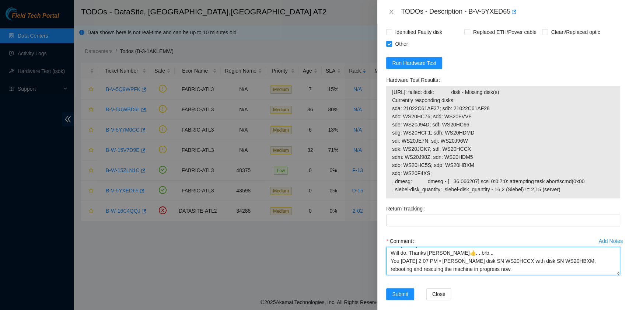
click at [464, 275] on textarea "B-V-5YXED65 rack# D-15 machine# 20 Powered down server safely. Waited 10 minute…" at bounding box center [503, 261] width 234 height 28
paste textarea "Josue Solano R 10/15/2025 2:31 PM • This one is still unoingable, please submit…"
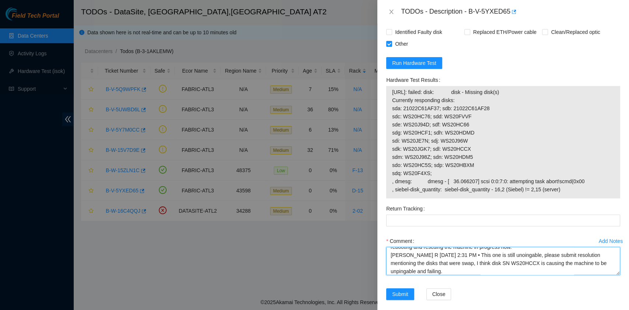
click at [518, 275] on textarea "B-V-5YXED65 rack# D-15 machine# 20 Powered down server safely. Waited 10 minute…" at bounding box center [503, 261] width 234 height 28
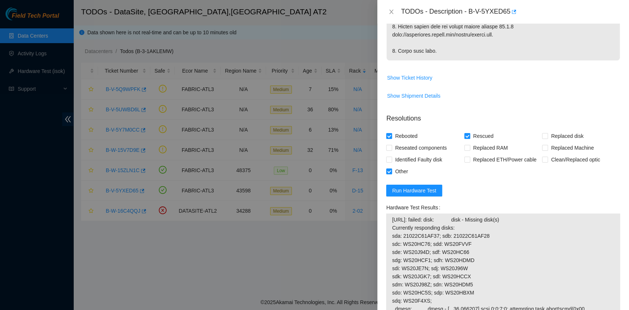
scroll to position [453, 0]
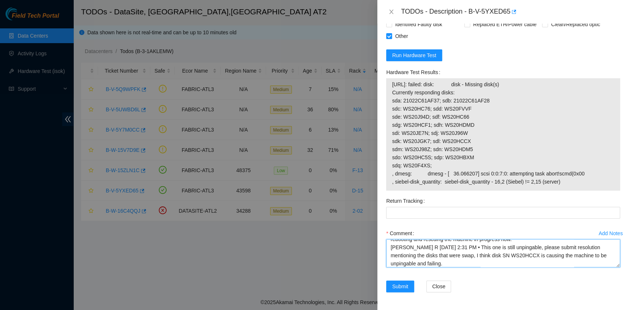
drag, startPoint x: 492, startPoint y: 257, endPoint x: 554, endPoint y: 261, distance: 62.1
click at [554, 261] on textarea "B-V-5YXED65 rack# D-15 machine# 20 Powered down server safely. Waited 10 minute…" at bounding box center [503, 253] width 234 height 28
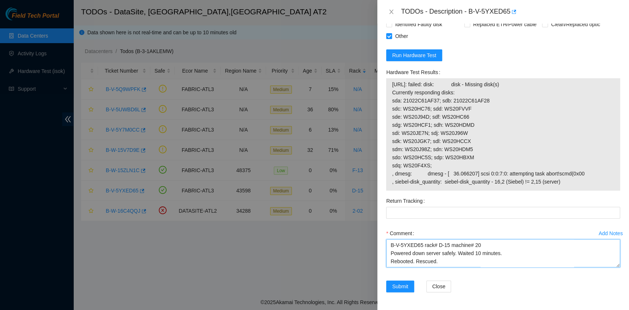
click at [388, 245] on textarea "B-V-5YXED65 rack# D-15 machine# 20 Powered down server safely. Waited 10 minute…" at bounding box center [503, 253] width 234 height 28
paste textarea "disk SN WS20HCCX is causing the machine to be unpingable and failing."
type textarea "disk SN WS20HCCX is causing the machine to be unpingable and failing. B-V-5YXED…"
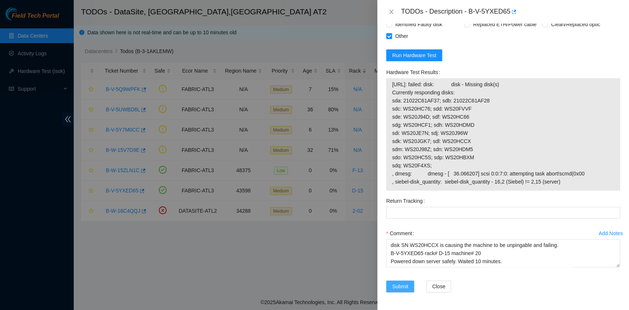
click at [399, 288] on span "Submit" at bounding box center [400, 286] width 16 height 8
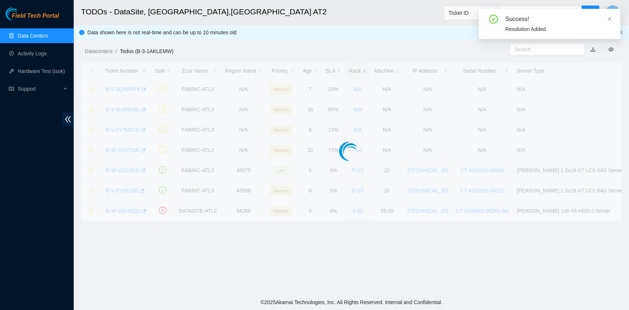
scroll to position [156, 0]
